Goal: Find specific page/section: Find specific page/section

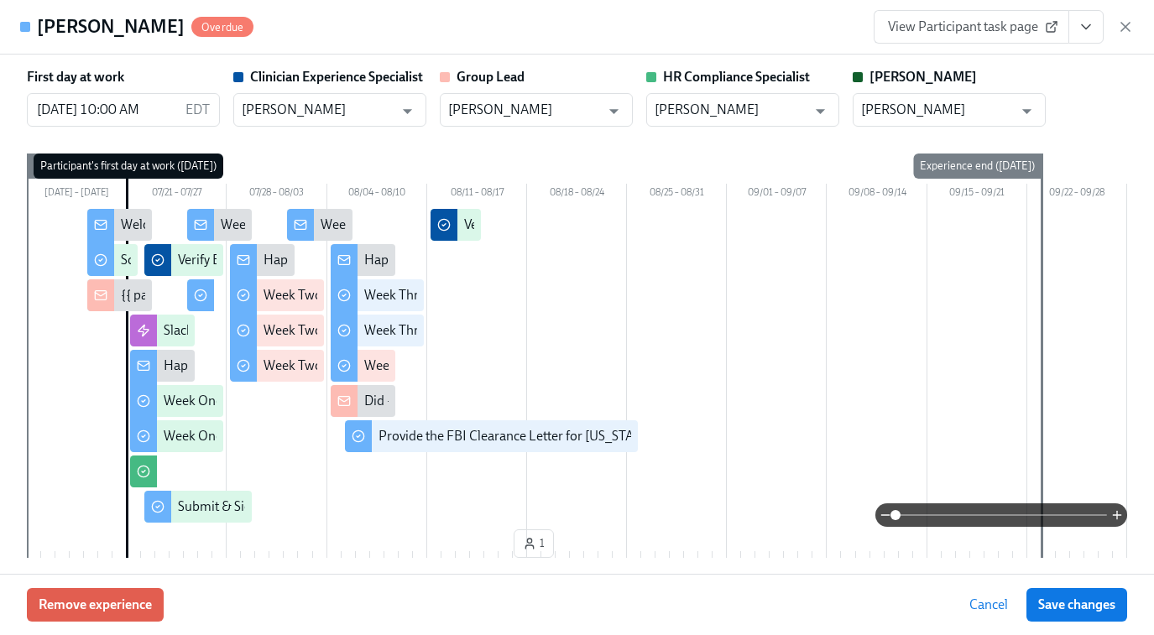
scroll to position [0, 27788]
click at [1129, 29] on icon "button" at bounding box center [1125, 26] width 17 height 17
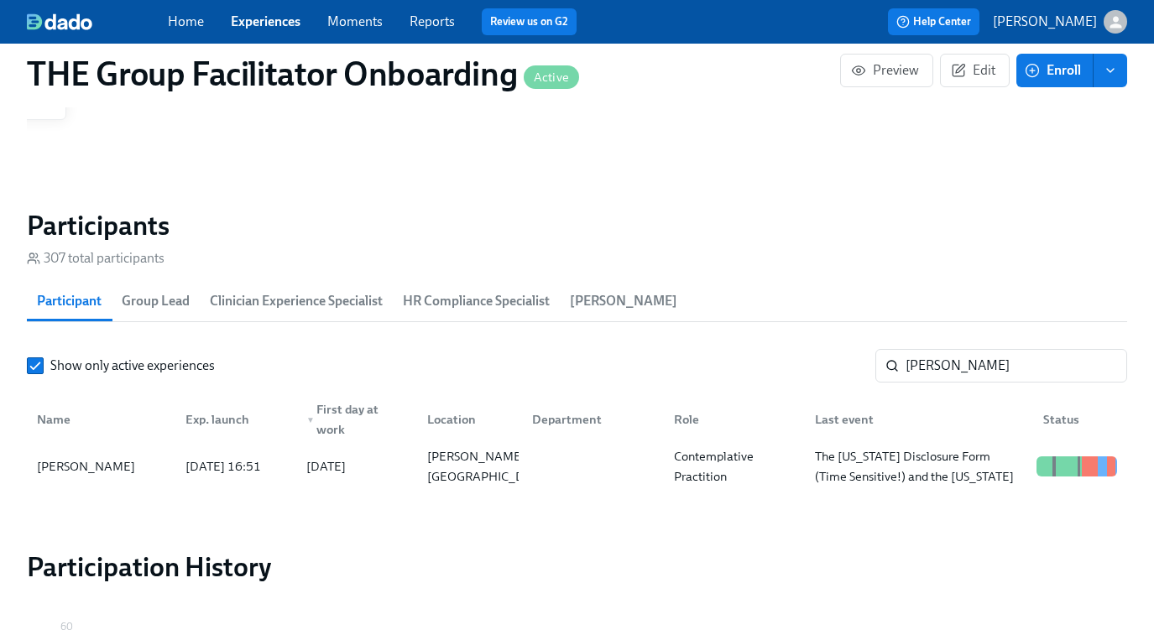
click at [267, 24] on link "Experiences" at bounding box center [266, 21] width 70 height 16
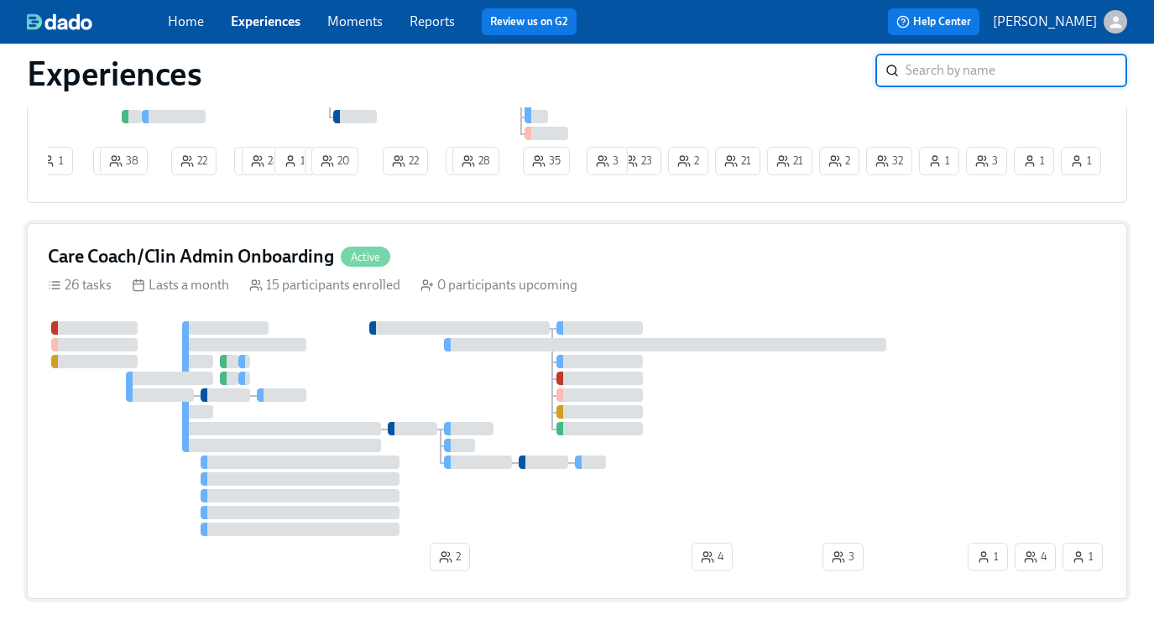
scroll to position [1330, 0]
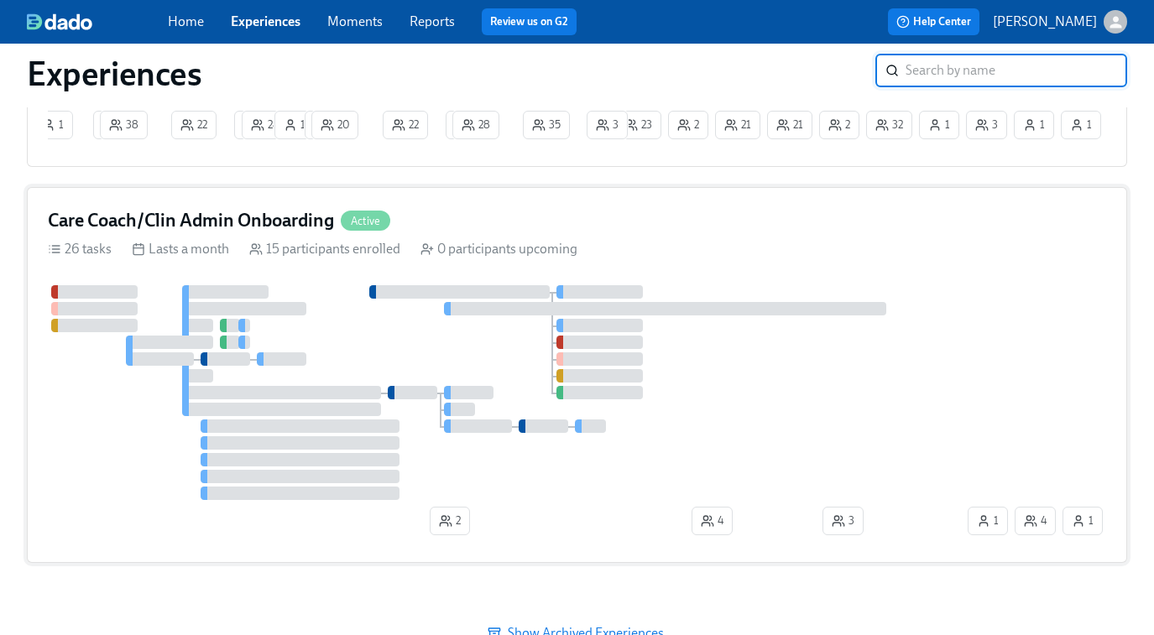
click at [435, 417] on div at bounding box center [506, 392] width 916 height 215
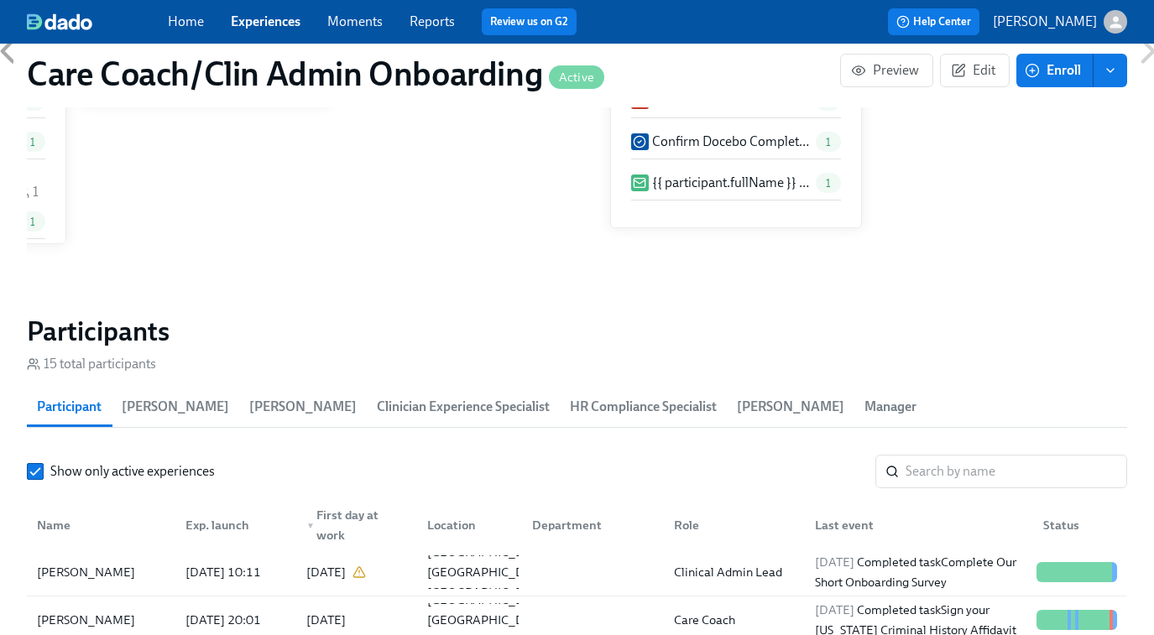
scroll to position [1475, 0]
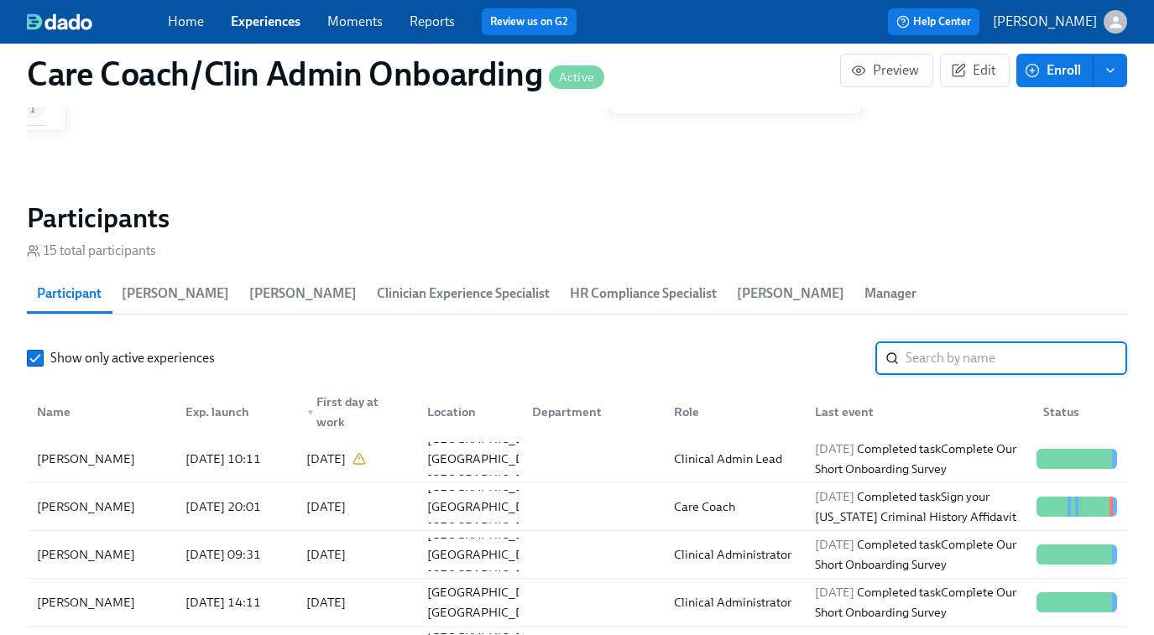
click at [925, 358] on input "search" at bounding box center [1016, 359] width 222 height 34
paste input "[PERSON_NAME]"
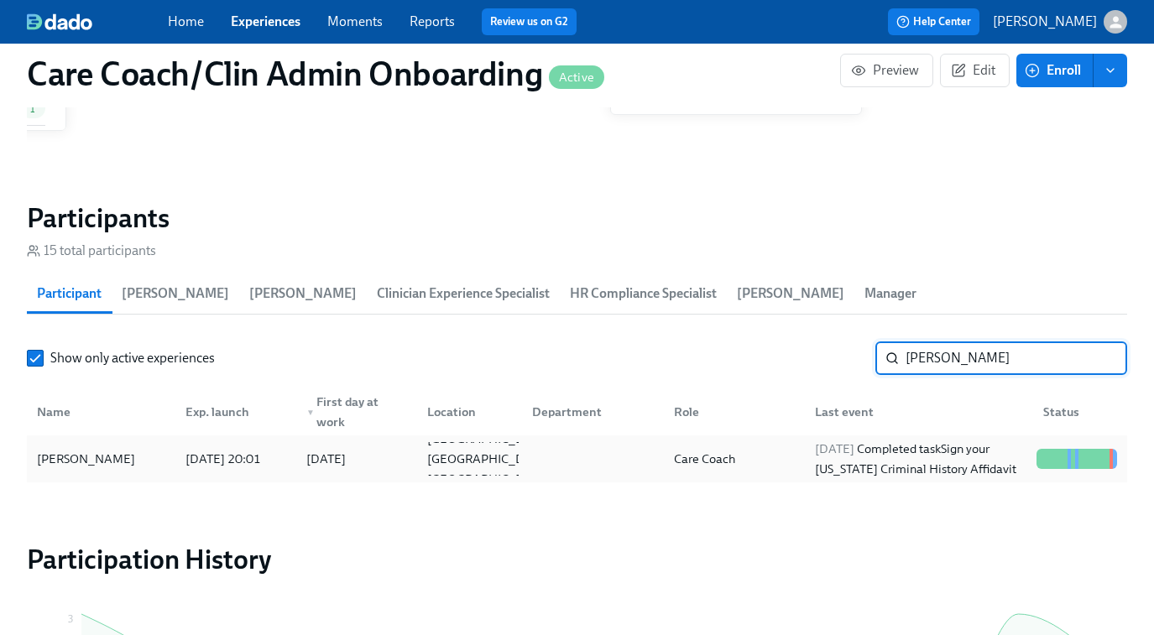
type input "[PERSON_NAME]"
click at [951, 455] on div "[DATE] Completed task Sign your [US_STATE] Criminal History Affidavit" at bounding box center [919, 459] width 222 height 40
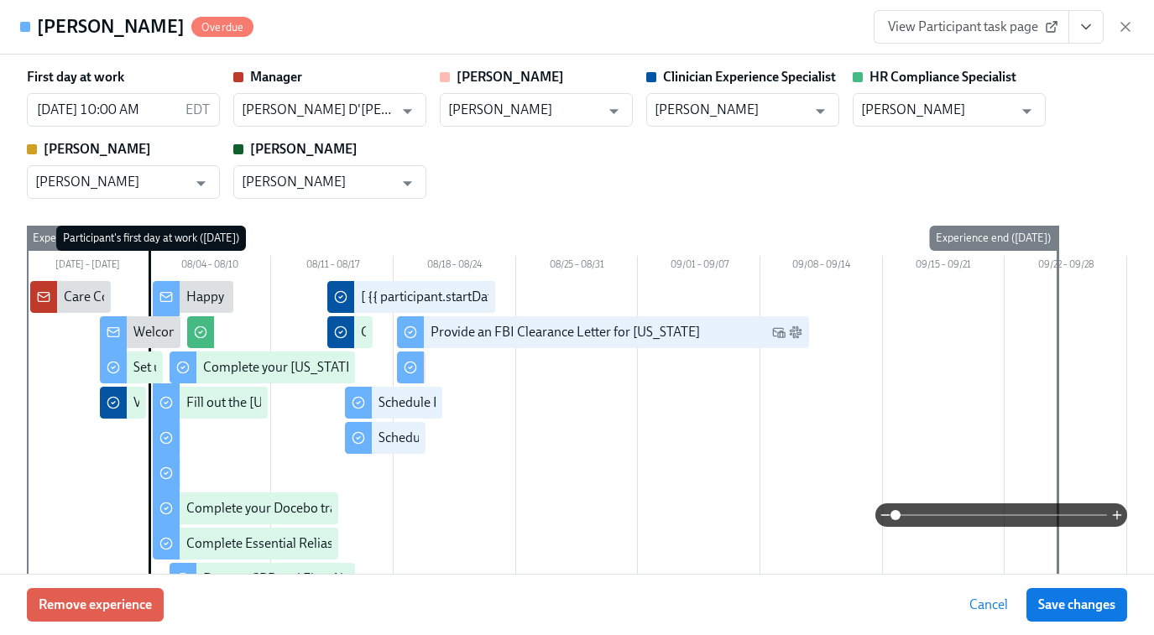
click at [983, 23] on span "View Participant task page" at bounding box center [971, 26] width 167 height 17
